Goal: Obtain resource: Download file/media

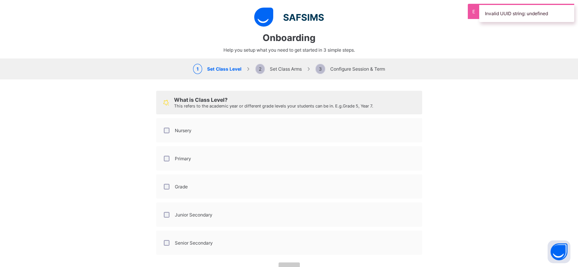
select select "**"
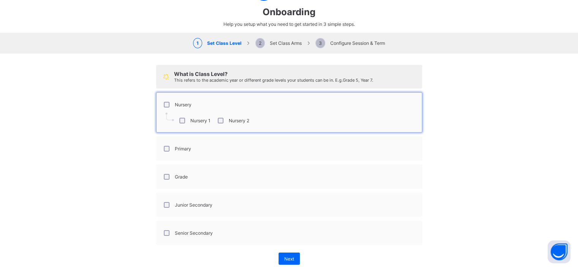
scroll to position [42, 0]
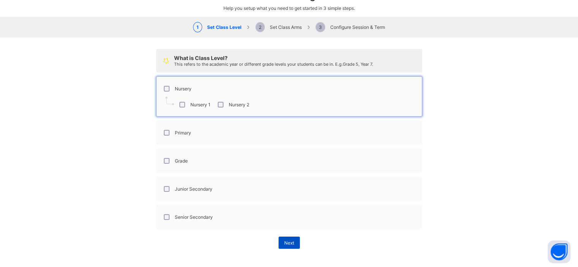
click at [284, 240] on span "Next" at bounding box center [289, 243] width 10 height 6
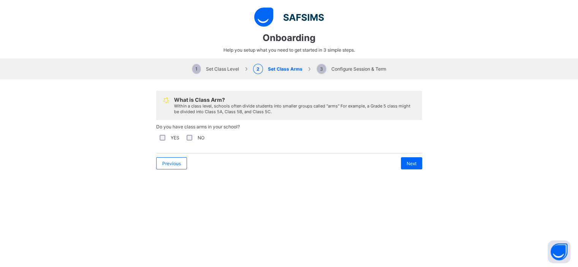
scroll to position [0, 0]
click at [410, 164] on span "Next" at bounding box center [411, 164] width 10 height 6
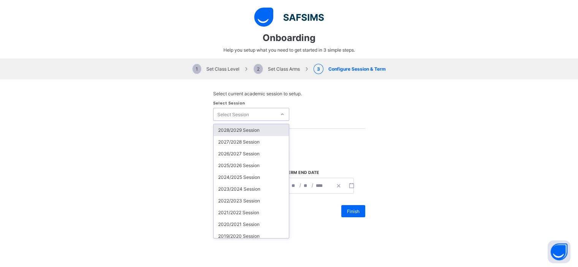
click at [276, 110] on div at bounding box center [281, 114] width 11 height 11
click at [251, 165] on div "2025/2026 Session" at bounding box center [250, 165] width 75 height 12
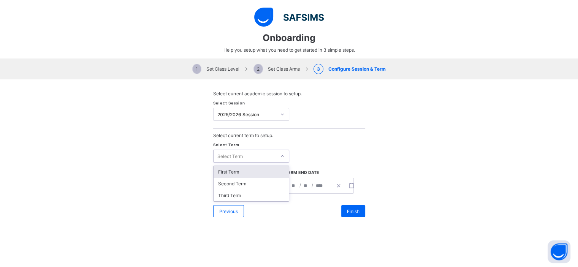
click at [281, 155] on icon at bounding box center [282, 156] width 5 height 8
click at [248, 170] on div "First Term" at bounding box center [250, 172] width 75 height 12
click at [273, 186] on button "button" at bounding box center [279, 185] width 13 height 15
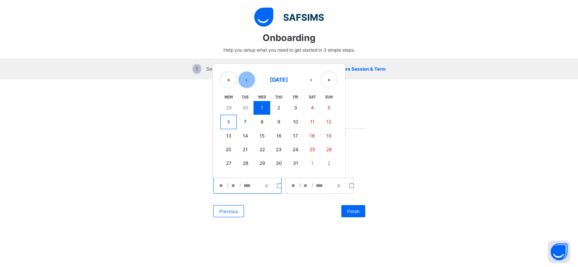
click at [248, 77] on button "‹" at bounding box center [246, 79] width 17 height 17
click at [229, 122] on button "8" at bounding box center [228, 122] width 17 height 14
type input "**********"
type input "*"
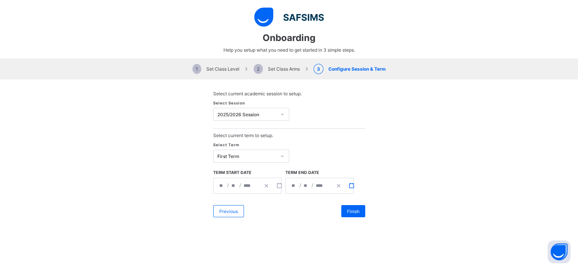
click at [349, 185] on icon "button" at bounding box center [351, 185] width 5 height 5
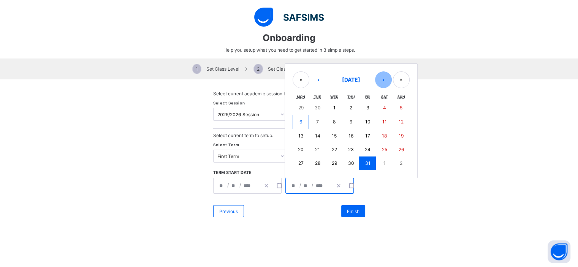
click at [381, 83] on button "›" at bounding box center [383, 79] width 17 height 17
click at [381, 83] on button "›" at bounding box center [383, 80] width 17 height 17
click at [299, 136] on abbr "15" at bounding box center [300, 136] width 5 height 6
type input "**********"
type input "**"
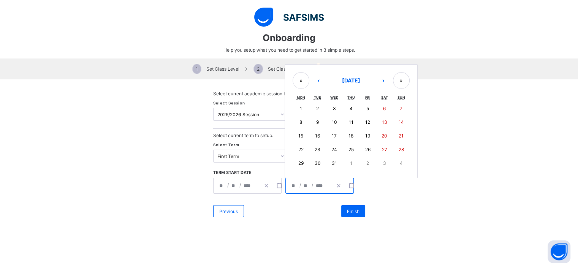
type input "**"
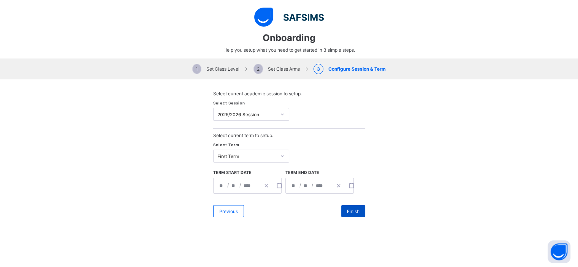
click at [351, 212] on span "Finish" at bounding box center [353, 211] width 13 height 6
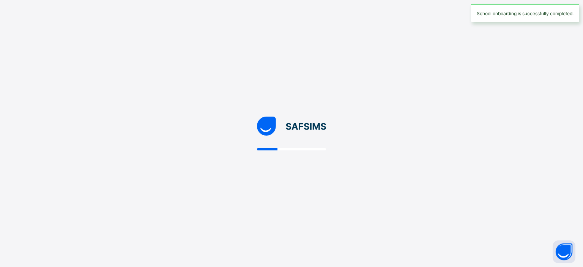
select select "**"
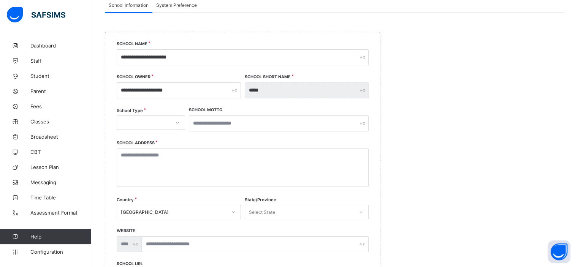
scroll to position [74, 0]
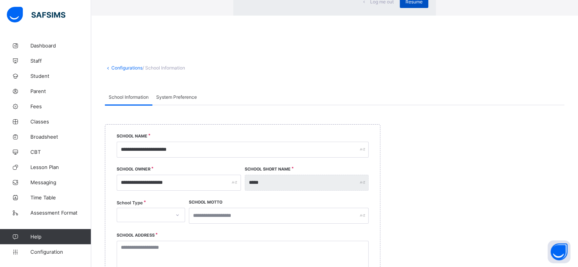
click at [399, 8] on div "Resume" at bounding box center [413, 2] width 28 height 12
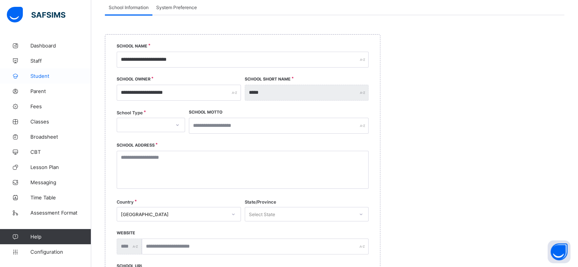
click at [47, 77] on span "Student" at bounding box center [60, 76] width 61 height 6
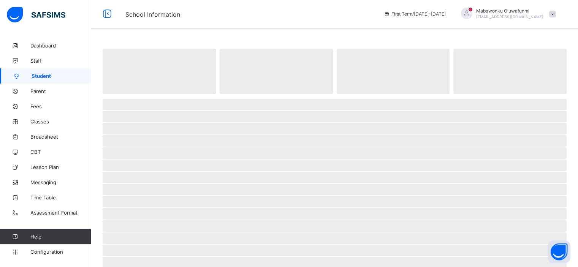
scroll to position [1, 0]
click at [44, 62] on span "Staff" at bounding box center [60, 61] width 61 height 6
click at [48, 75] on span "Student" at bounding box center [60, 76] width 61 height 6
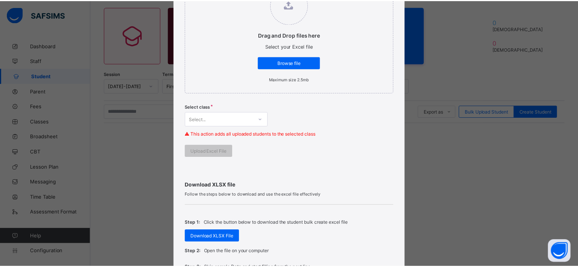
scroll to position [118, 0]
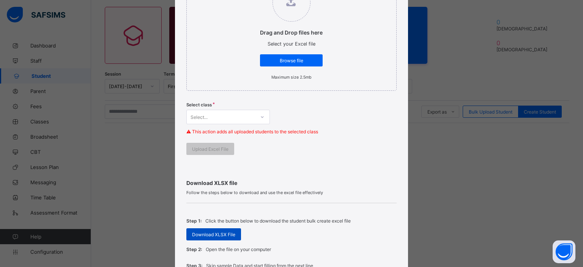
click at [224, 236] on span "Download XLSX File" at bounding box center [213, 235] width 43 height 6
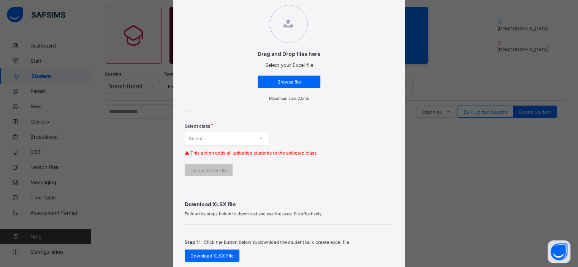
scroll to position [97, 0]
